Goal: Navigation & Orientation: Find specific page/section

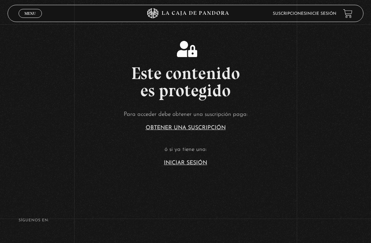
click at [25, 12] on span "Menu" at bounding box center [29, 13] width 11 height 4
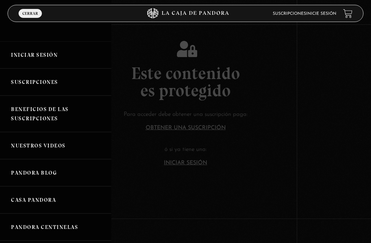
click at [35, 44] on link "Iniciar Sesión" at bounding box center [55, 54] width 111 height 27
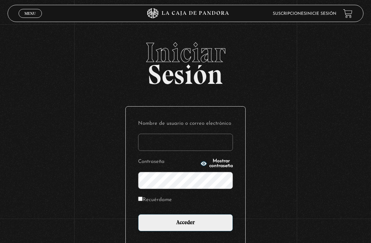
type input "[DOMAIN_NAME]"
click at [185, 226] on input "Acceder" at bounding box center [185, 222] width 95 height 17
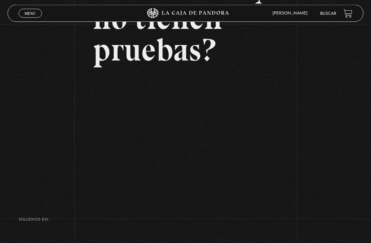
scroll to position [122, 0]
